Goal: Task Accomplishment & Management: Manage account settings

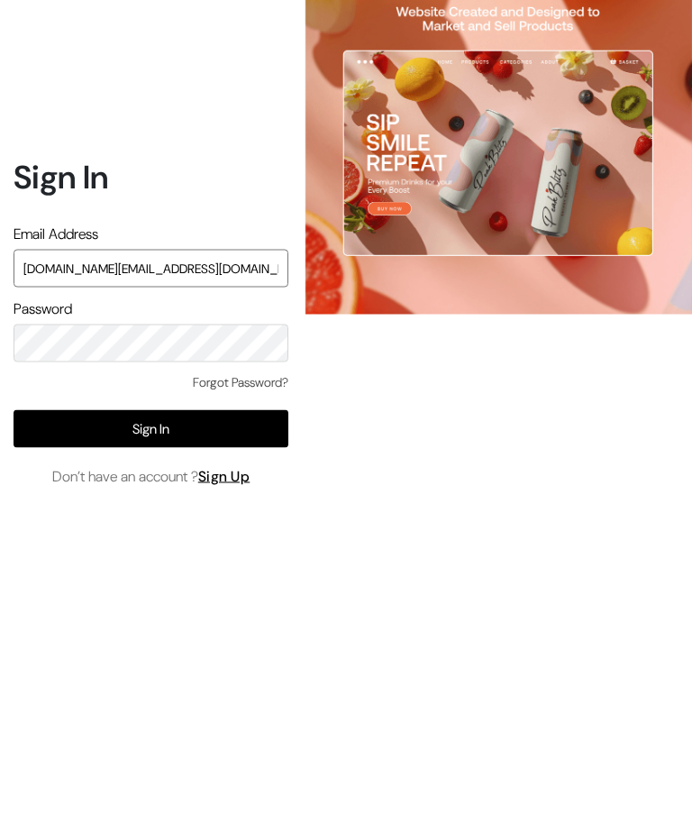
click at [41, 327] on input "Inthepotteshands.com@gmail.com" at bounding box center [151, 346] width 275 height 38
type input "inthepotteshands.com@gmail.com"
click at [196, 487] on button "Sign In" at bounding box center [151, 506] width 275 height 38
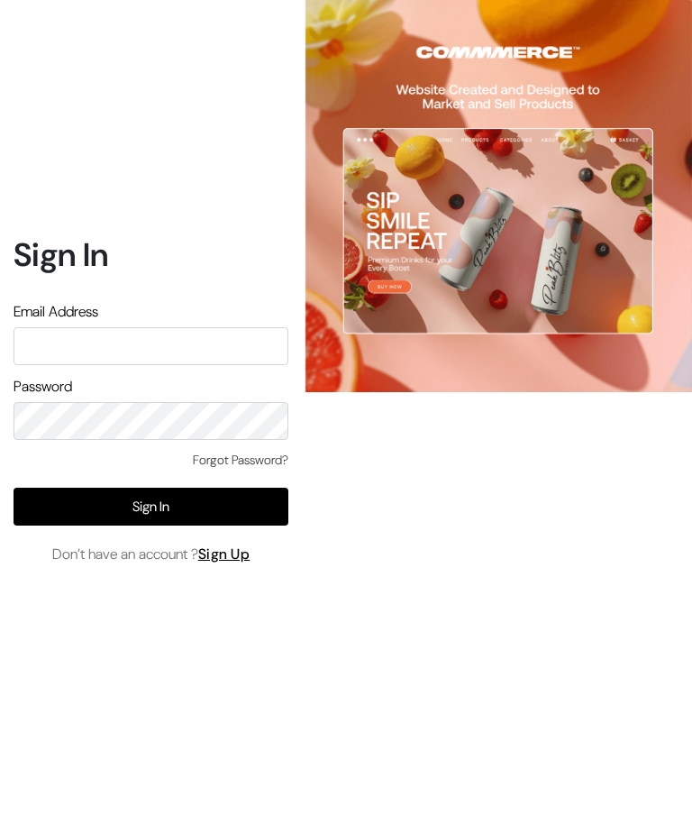
click at [219, 365] on input "text" at bounding box center [151, 346] width 275 height 38
type input "[DOMAIN_NAME][EMAIL_ADDRESS][DOMAIN_NAME]"
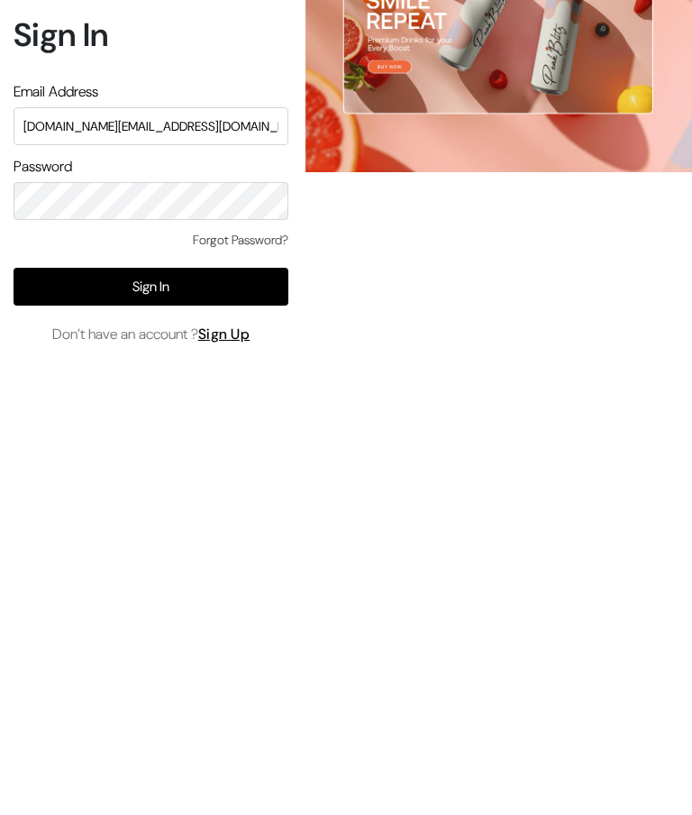
click at [211, 487] on button "Sign In" at bounding box center [151, 506] width 275 height 38
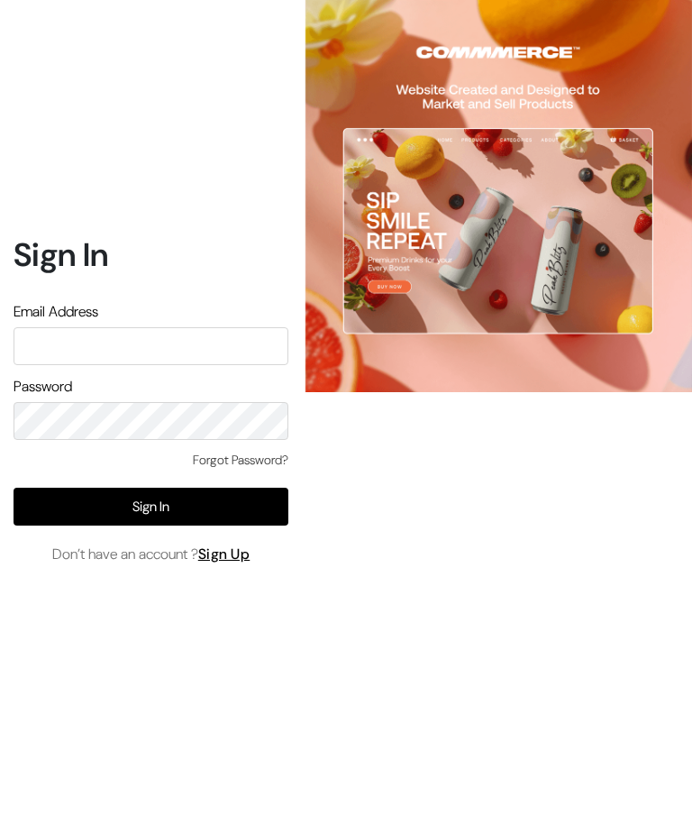
click at [154, 365] on input "text" at bounding box center [151, 346] width 275 height 38
type input "[DOMAIN_NAME][EMAIL_ADDRESS][DOMAIN_NAME]"
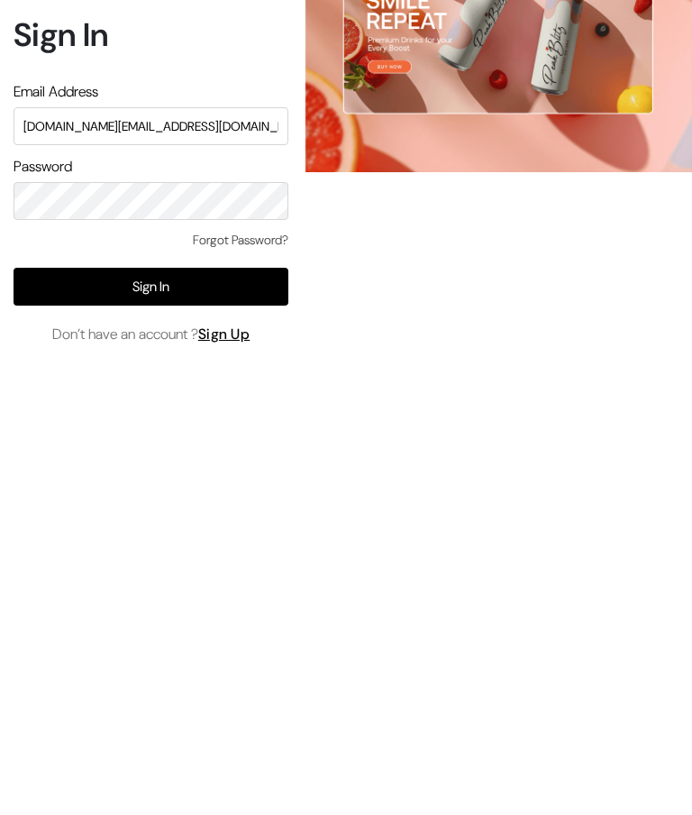
click at [227, 487] on button "Sign In" at bounding box center [151, 506] width 275 height 38
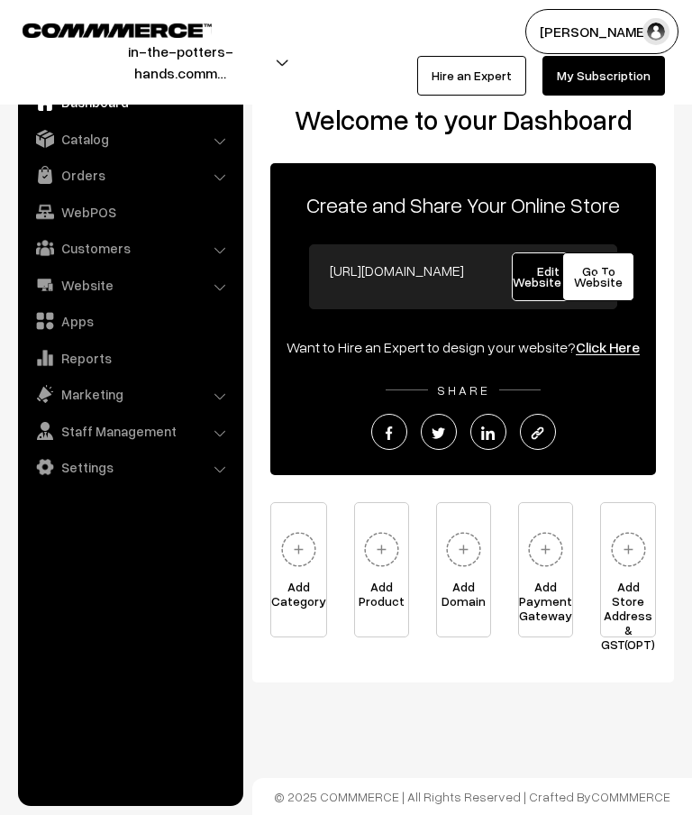
click at [102, 144] on link "Catalog" at bounding box center [130, 139] width 214 height 32
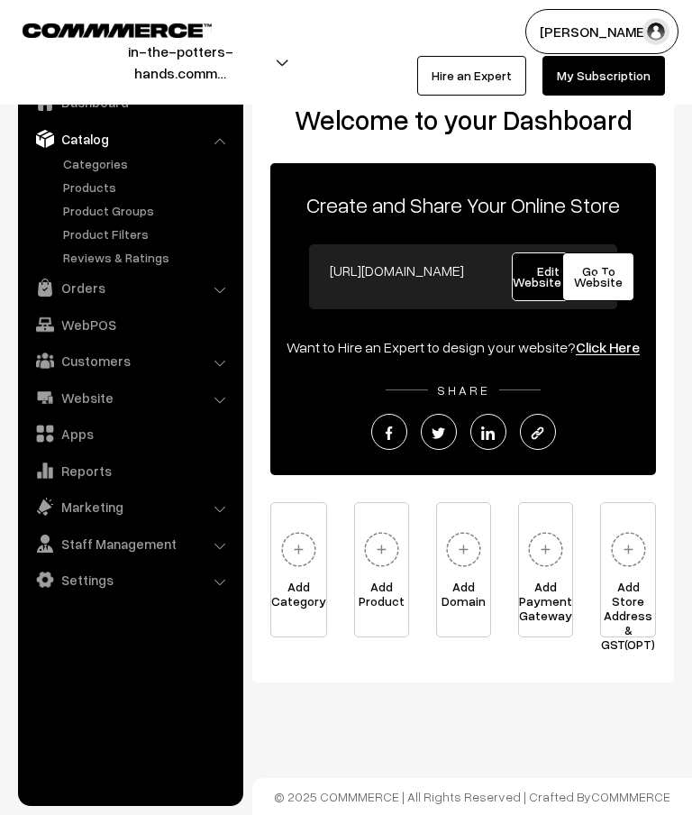
click at [114, 159] on link "Categories" at bounding box center [148, 163] width 178 height 19
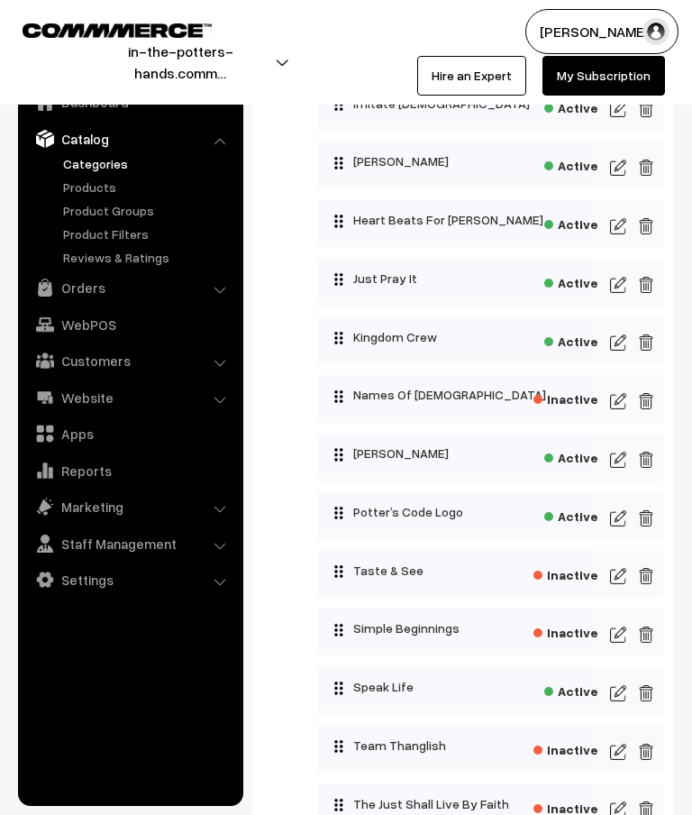
scroll to position [1149, 0]
click at [621, 526] on img at bounding box center [618, 519] width 16 height 22
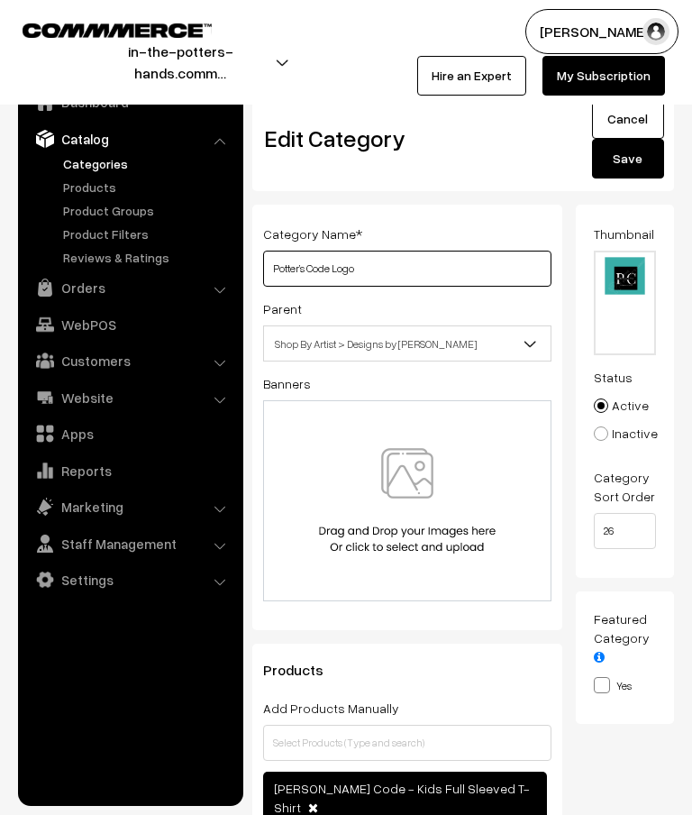
click at [417, 267] on input "Potter’s Code Logo" at bounding box center [407, 268] width 288 height 36
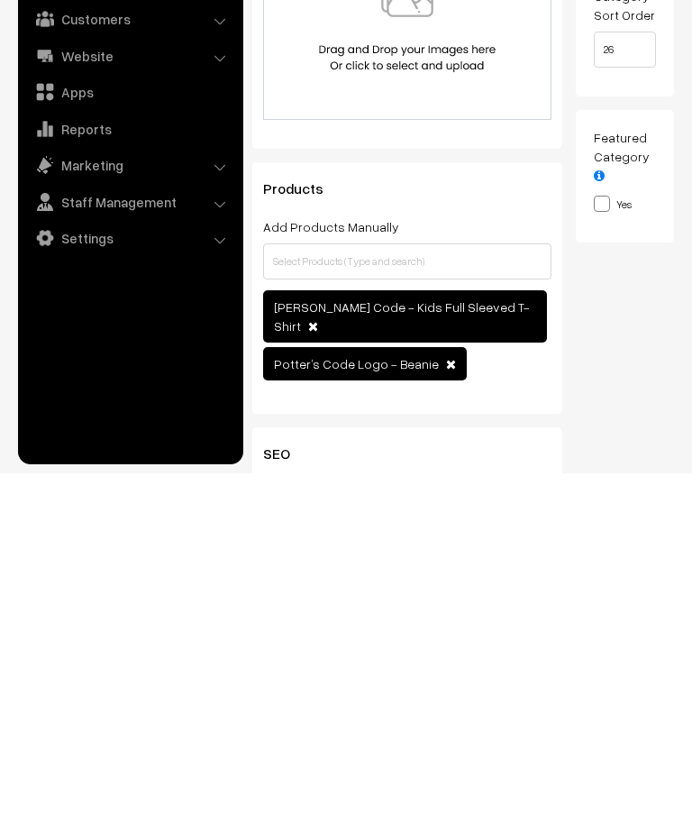
scroll to position [152, 0]
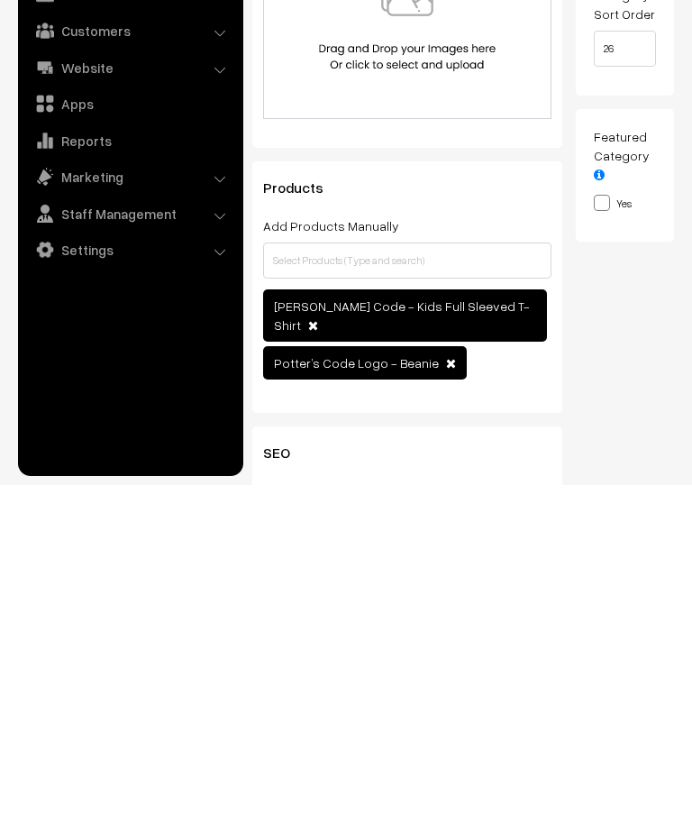
type input "Potter’s Code"
click at [449, 572] on input "text" at bounding box center [407, 590] width 288 height 36
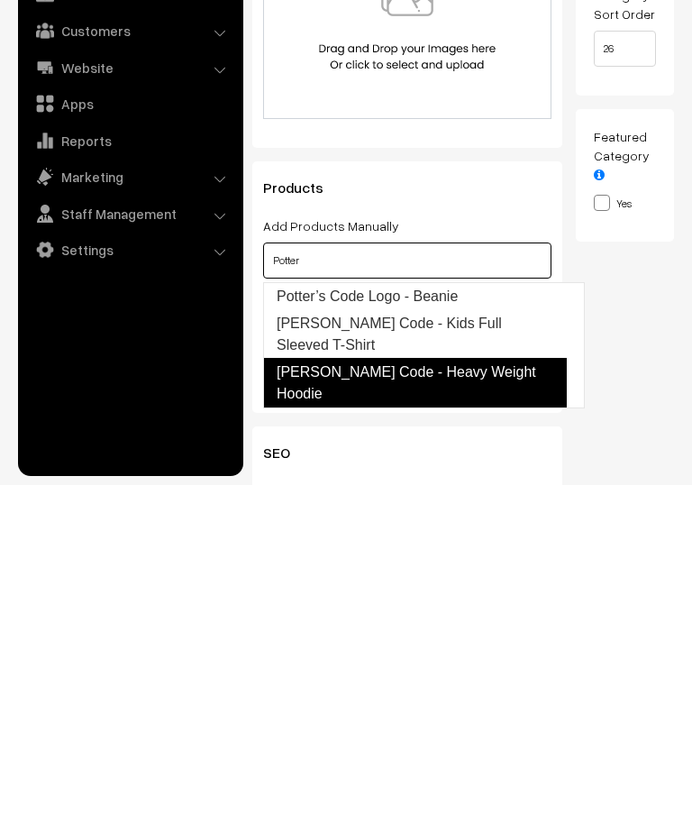
click at [515, 687] on link "[PERSON_NAME] Code - Heavy Weight Hoodie" at bounding box center [415, 712] width 304 height 50
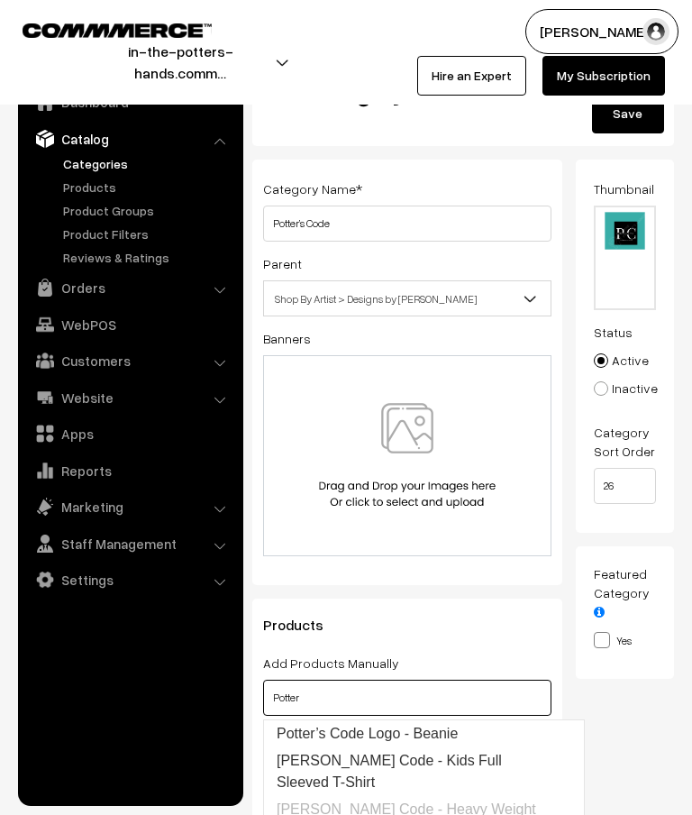
scroll to position [0, 0]
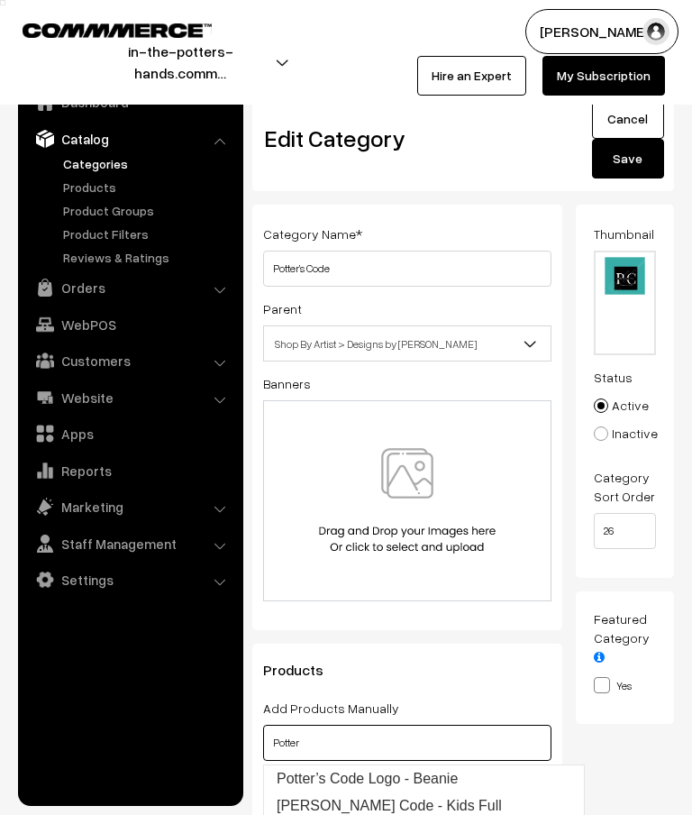
type input "Potter"
click at [642, 169] on button "Save" at bounding box center [628, 159] width 72 height 40
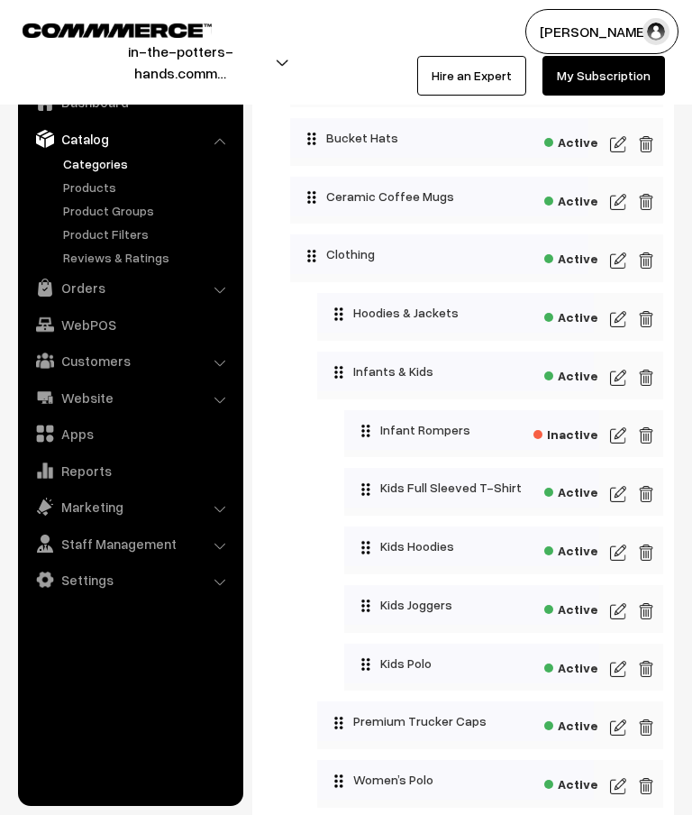
scroll to position [2217, 0]
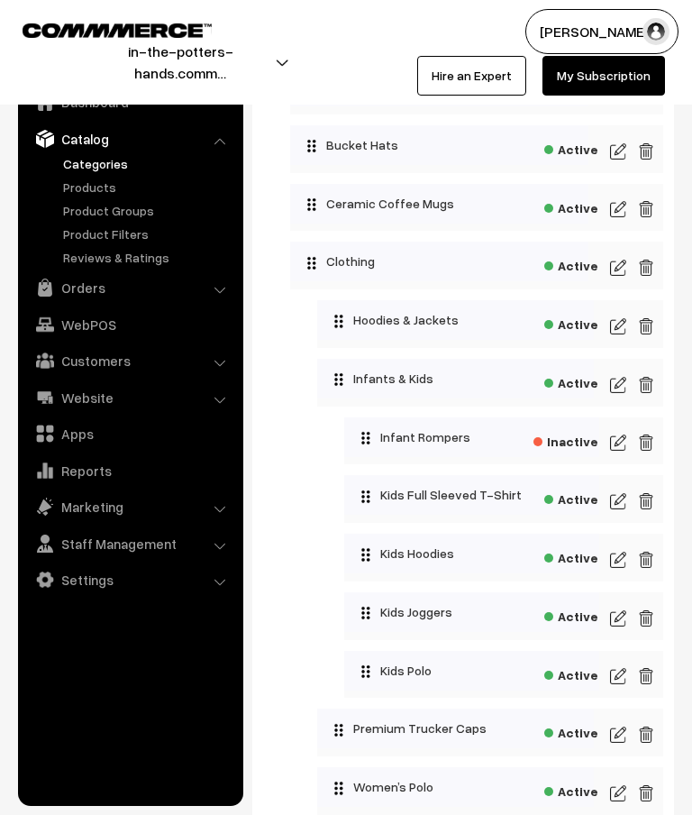
click at [624, 329] on img at bounding box center [618, 326] width 16 height 22
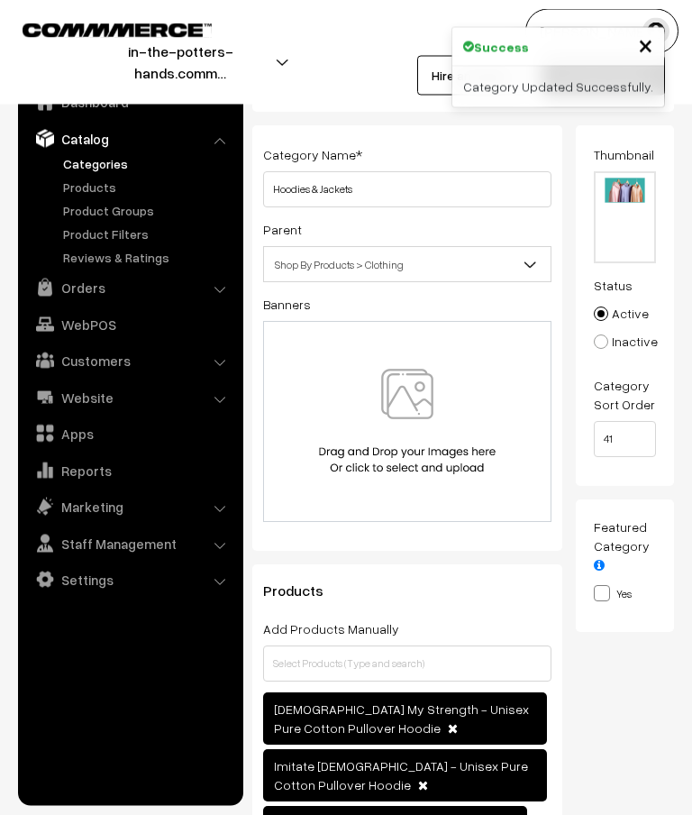
scroll to position [332, 0]
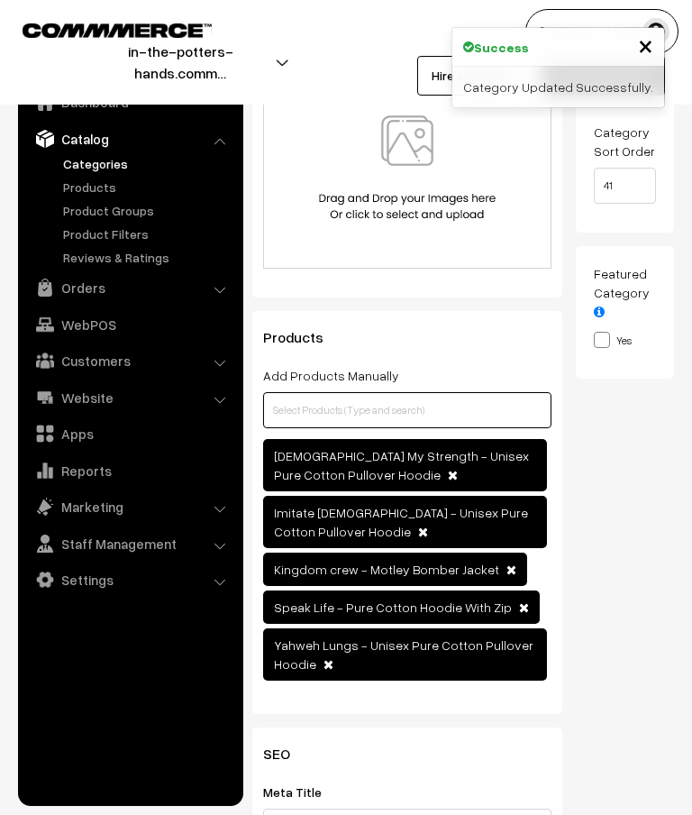
click at [448, 413] on input "text" at bounding box center [407, 410] width 288 height 36
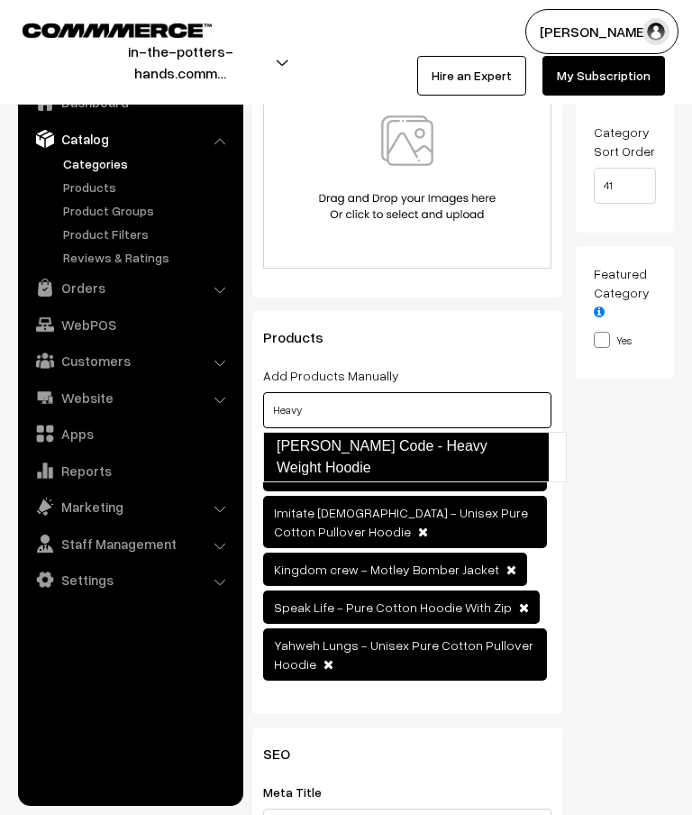
click at [493, 449] on link "Potter’s Code - Heavy Weight Hoodie" at bounding box center [406, 457] width 286 height 50
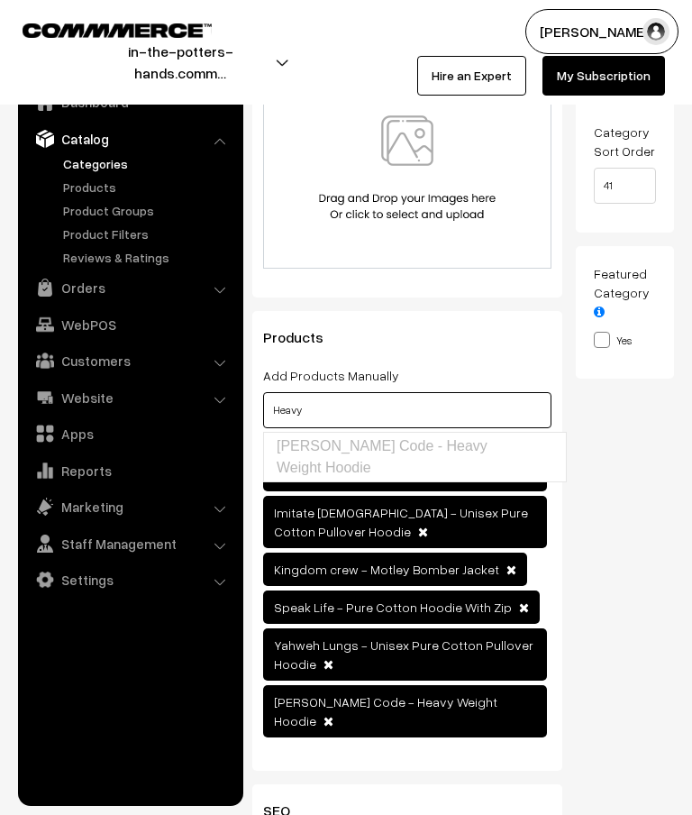
type input "Heavy"
click at [638, 444] on div "Thumbnail Drag and drop a file here or click Ooops, something wrong appended. 1…" at bounding box center [632, 328] width 113 height 912
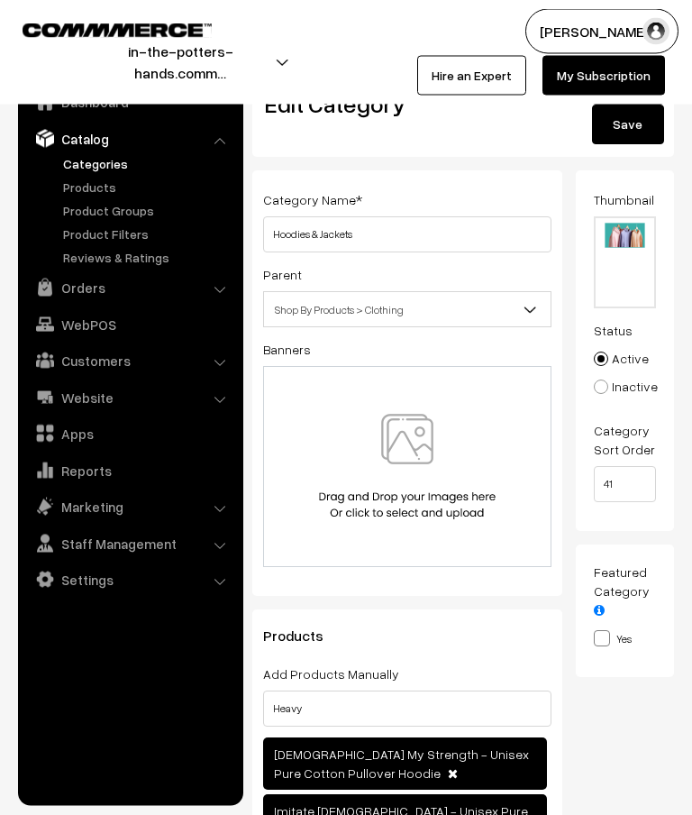
scroll to position [0, 0]
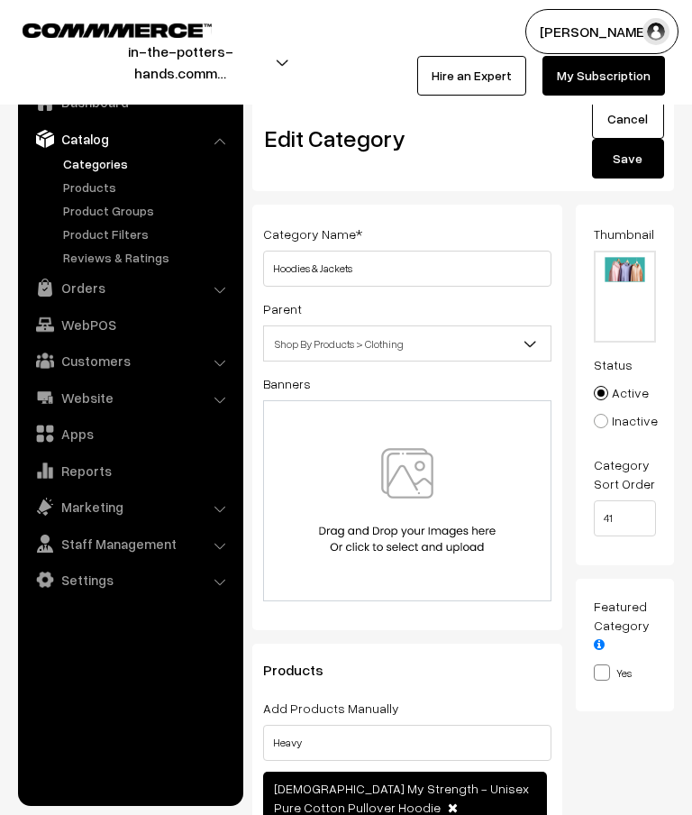
click at [635, 168] on button "Save" at bounding box center [628, 159] width 72 height 40
